Goal: Task Accomplishment & Management: Manage account settings

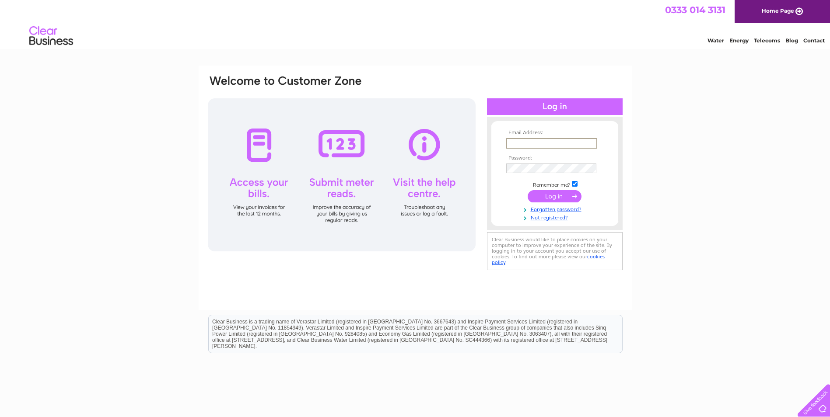
paste input "accounts@charleswhite.co.uk"
type input "accounts@charleswhite.co.uk"
click at [561, 195] on input "submit" at bounding box center [554, 196] width 54 height 12
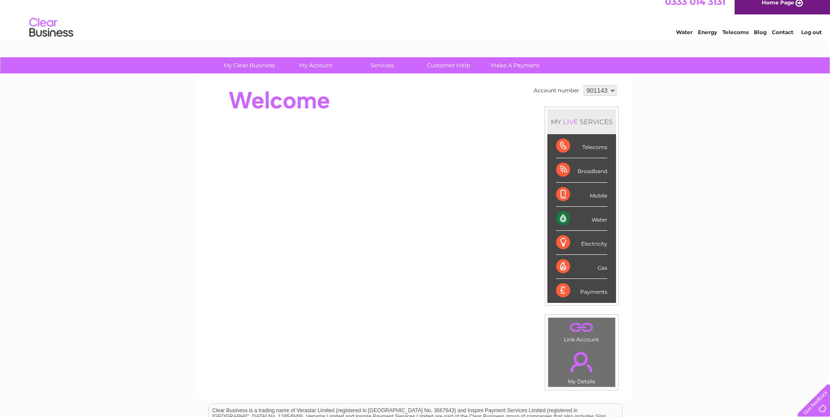
scroll to position [11, 0]
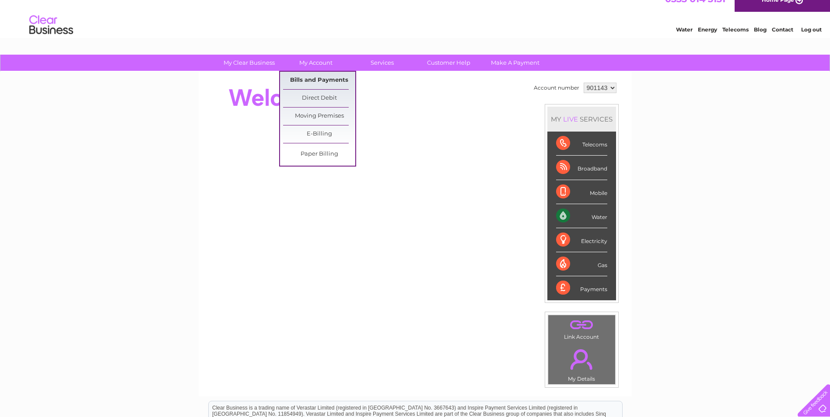
click at [314, 77] on link "Bills and Payments" at bounding box center [319, 80] width 72 height 17
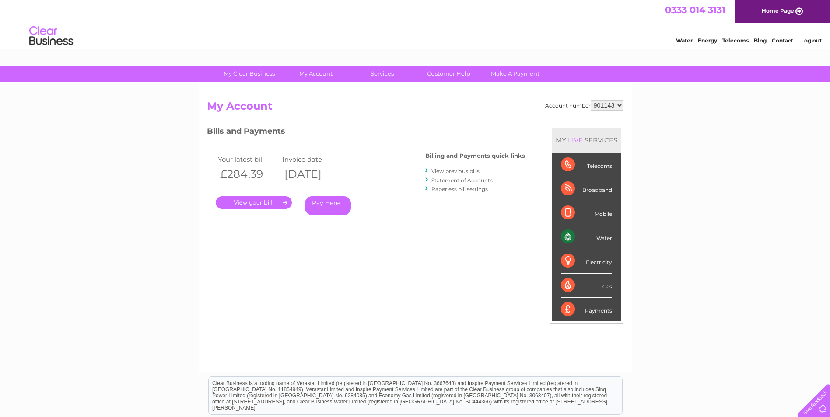
click at [261, 203] on link "." at bounding box center [254, 202] width 76 height 13
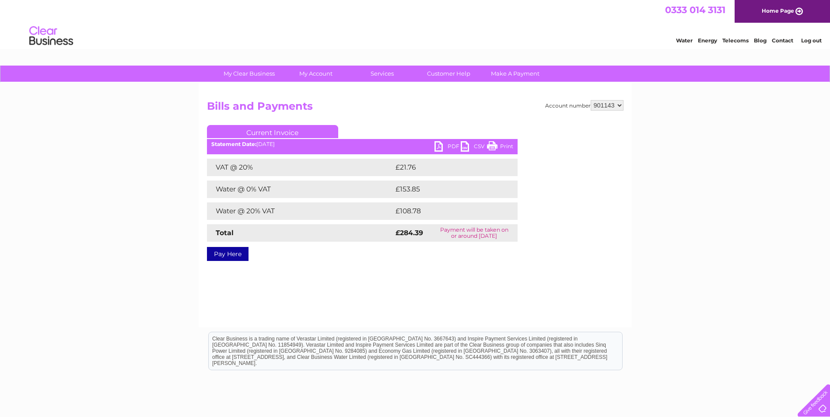
click at [434, 146] on link "PDF" at bounding box center [447, 147] width 26 height 13
